Goal: Answer question/provide support: Share knowledge or assist other users

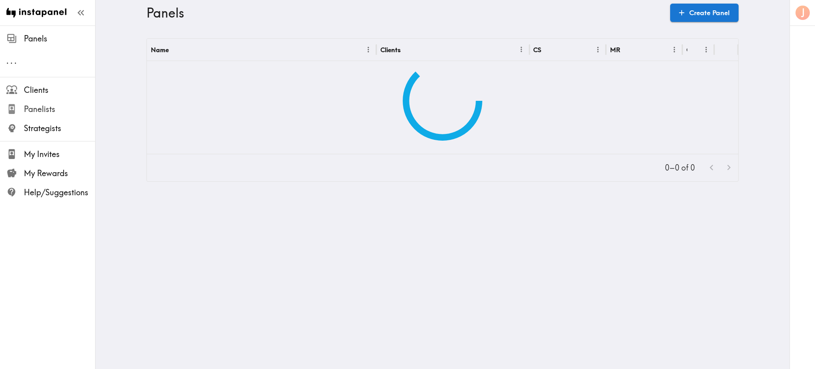
click at [55, 111] on span "Panelists" at bounding box center [59, 108] width 71 height 11
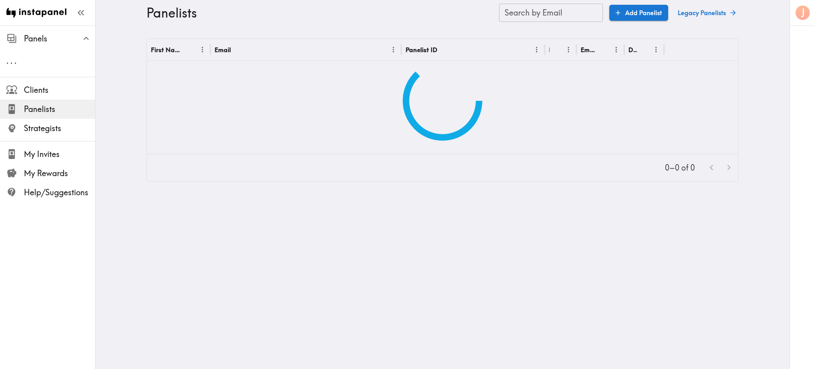
click at [526, 15] on input "Search by Email" at bounding box center [551, 13] width 104 height 18
paste input "text"
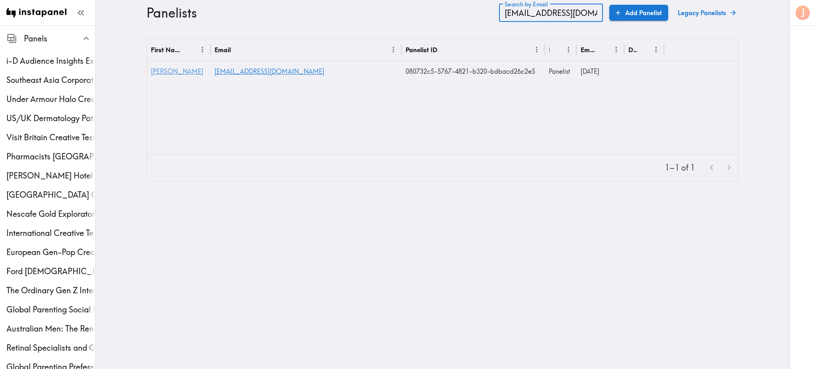
type input "jrottensmith@gmail.com"
click at [153, 70] on span "Evan" at bounding box center [177, 71] width 53 height 8
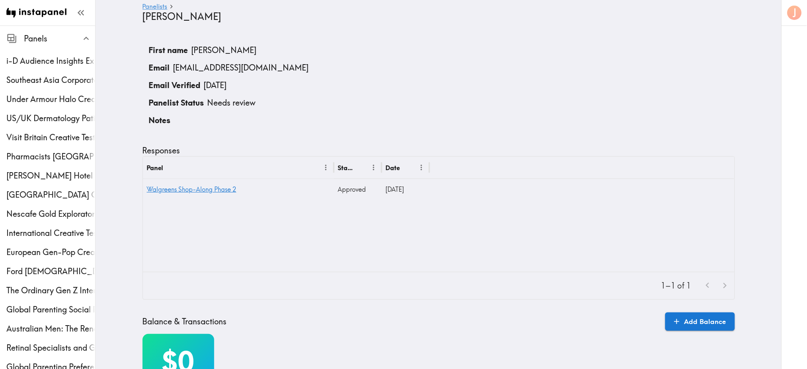
click at [221, 105] on p "Needs review" at bounding box center [231, 102] width 49 height 11
drag, startPoint x: 246, startPoint y: 66, endPoint x: 281, endPoint y: 56, distance: 36.6
click at [246, 66] on p "jrottensmith@gmail.com" at bounding box center [241, 67] width 136 height 11
click at [302, 52] on li "First name Evan" at bounding box center [439, 50] width 592 height 18
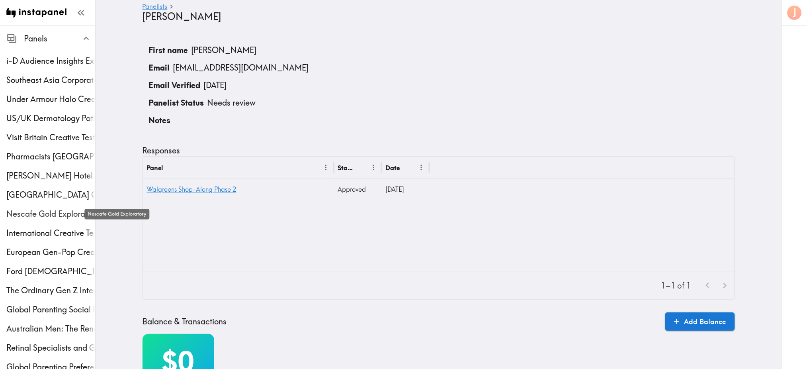
click at [29, 213] on span "Nescafe Gold Exploratory" at bounding box center [50, 213] width 89 height 11
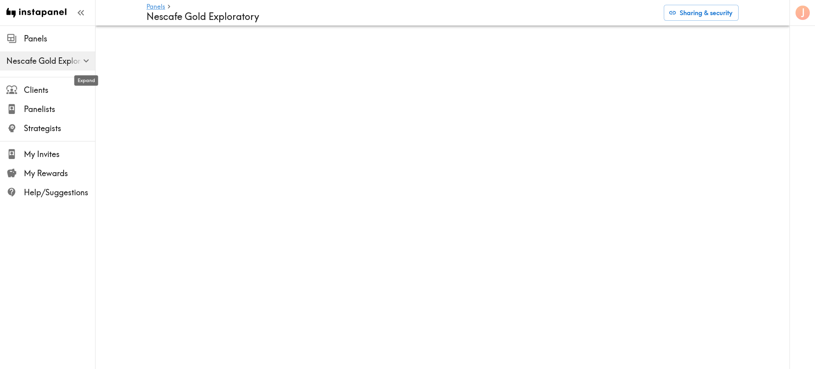
click at [84, 60] on icon "button" at bounding box center [86, 60] width 11 height 11
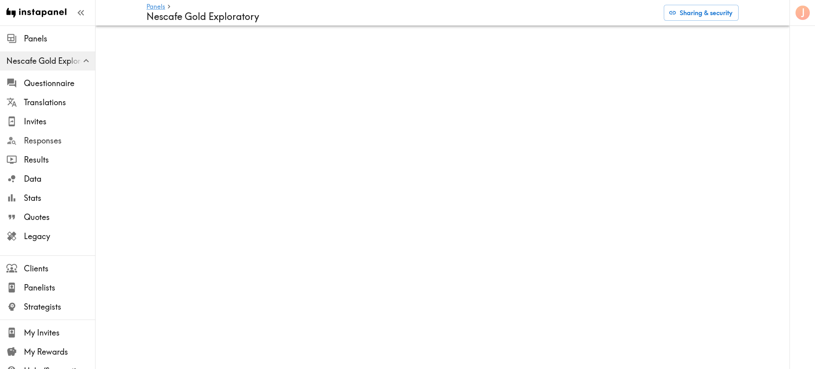
click at [41, 142] on span "Responses" at bounding box center [59, 140] width 71 height 11
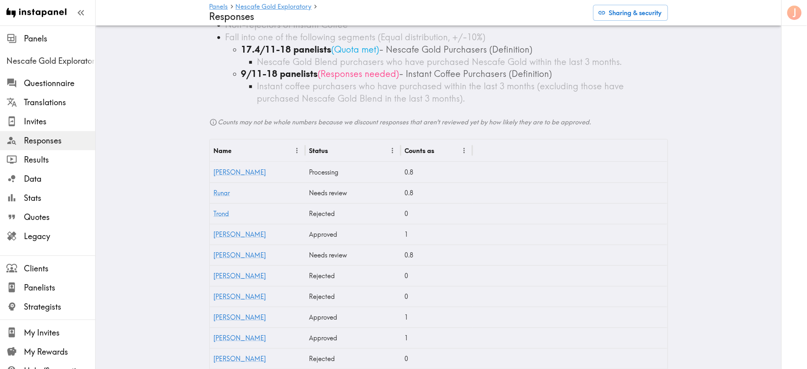
scroll to position [148, 0]
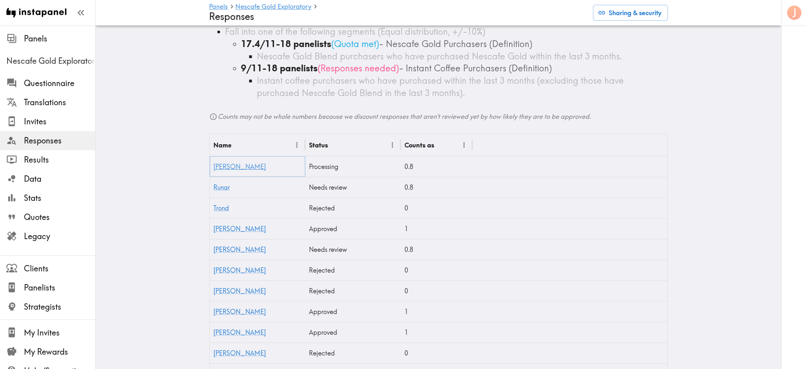
click at [216, 162] on link "[PERSON_NAME]" at bounding box center [240, 166] width 53 height 8
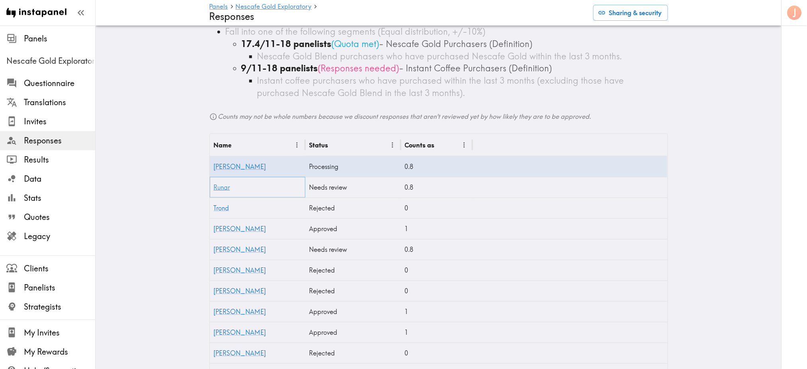
click at [219, 183] on link "Runar" at bounding box center [222, 187] width 16 height 8
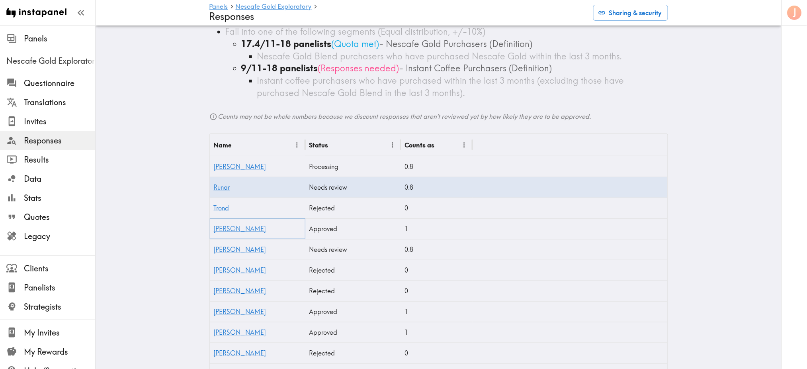
click at [217, 225] on link "[PERSON_NAME]" at bounding box center [240, 229] width 53 height 8
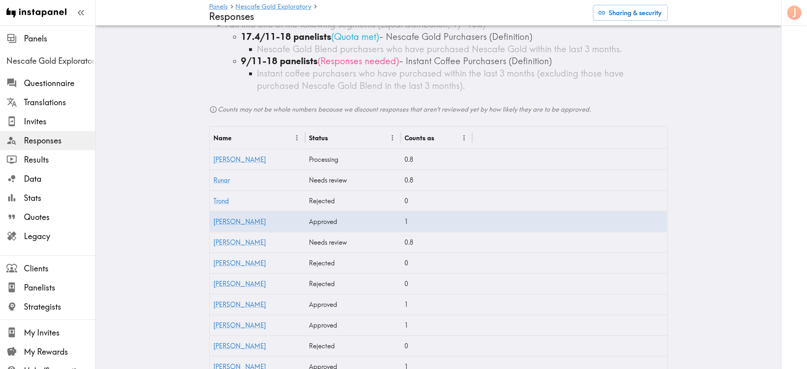
scroll to position [157, 0]
click at [219, 236] on link "Anders" at bounding box center [240, 240] width 53 height 8
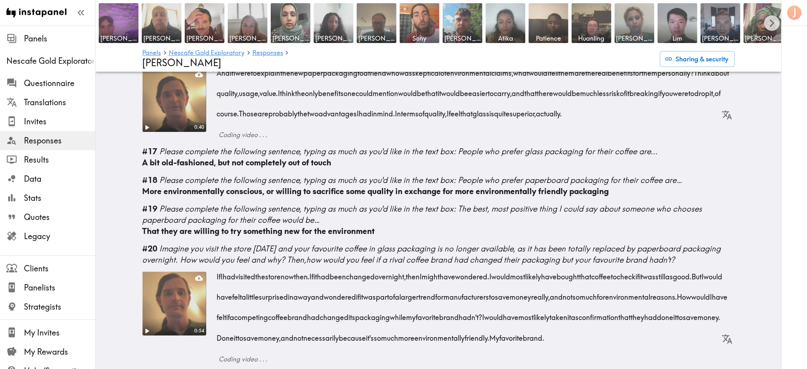
scroll to position [1040, 0]
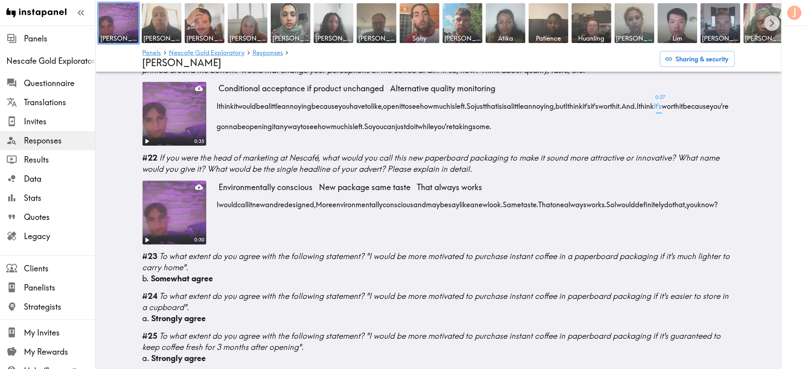
scroll to position [1645, 0]
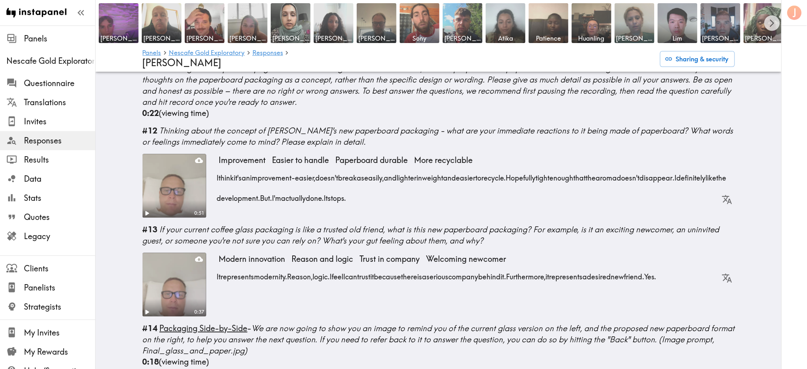
scroll to position [667, 0]
